Goal: Task Accomplishment & Management: Manage account settings

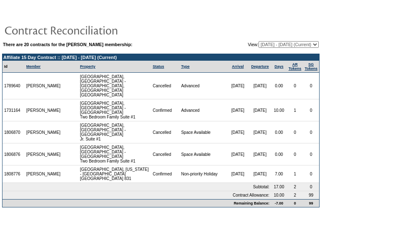
click at [265, 42] on select "01/03/07 - 01/31/08 02/01/08 - 01/31/09 02/01/09 - 01/31/10 02/01/10 - 01/31/11…" at bounding box center [289, 44] width 60 height 7
select select "123078"
click at [259, 41] on select "01/03/07 - 01/31/08 02/01/08 - 01/31/09 02/01/09 - 01/31/10 02/01/10 - 01/31/11…" at bounding box center [289, 44] width 60 height 7
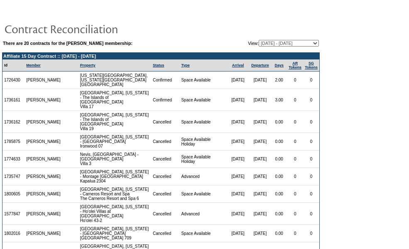
scroll to position [83, 0]
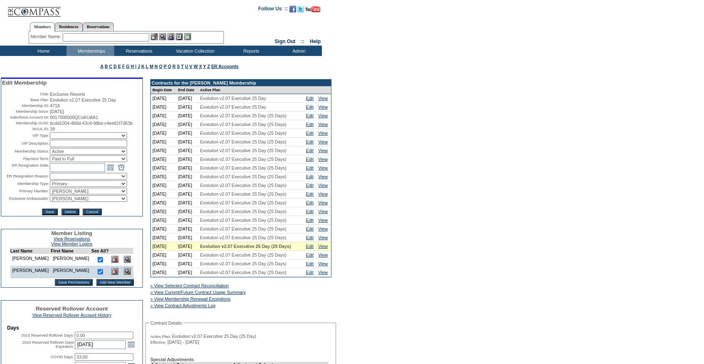
scroll to position [159, 0]
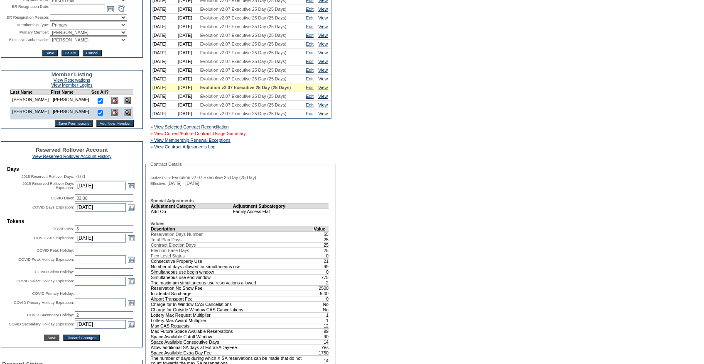
click at [225, 136] on link "» View Current/Future Contract Usage Summary" at bounding box center [197, 133] width 95 height 5
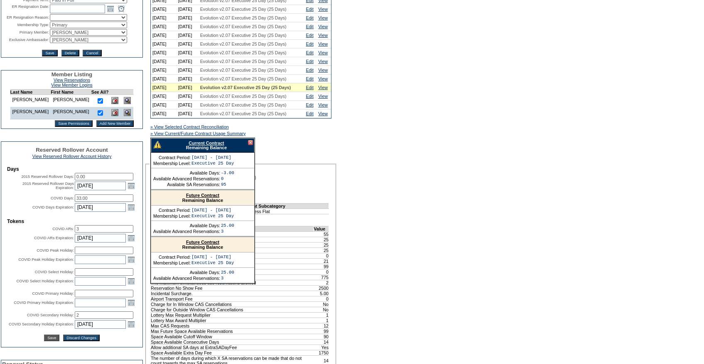
click at [190, 146] on link "Current Contract" at bounding box center [205, 143] width 35 height 5
click at [245, 138] on div "» View Current/Future Contract Usage Summary" at bounding box center [213, 134] width 128 height 8
click at [218, 146] on link "Current Contract" at bounding box center [205, 143] width 35 height 5
click at [311, 81] on link "Edit" at bounding box center [309, 78] width 7 height 5
